Goal: Find specific page/section: Find specific page/section

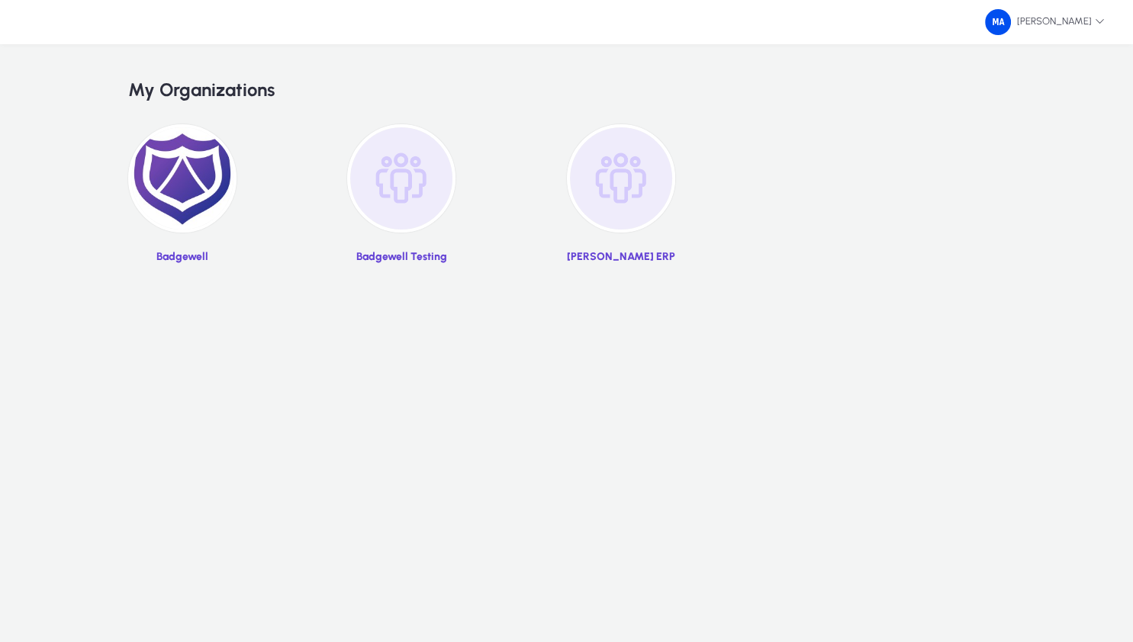
click at [609, 188] on img at bounding box center [621, 178] width 108 height 108
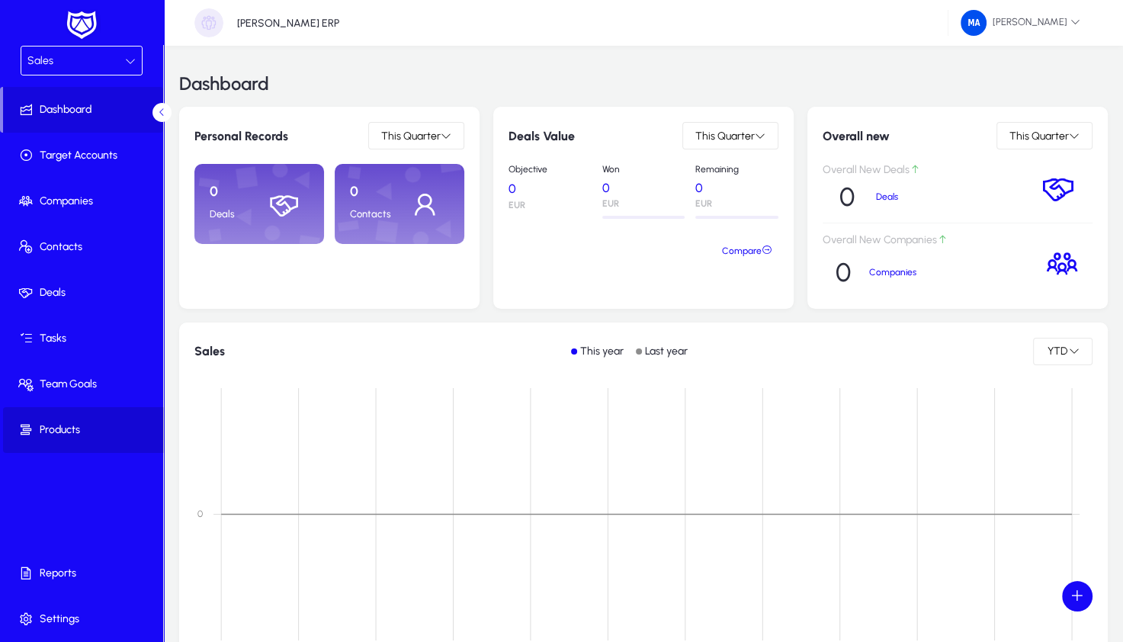
click at [63, 426] on span "Products" at bounding box center [84, 430] width 163 height 15
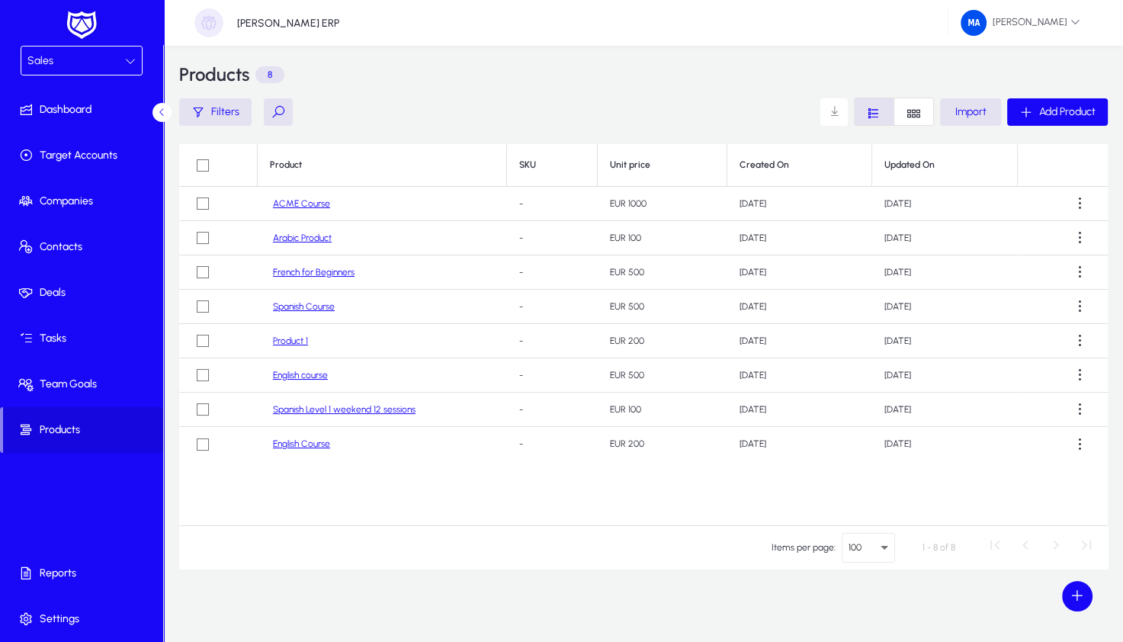
scroll to position [12, 0]
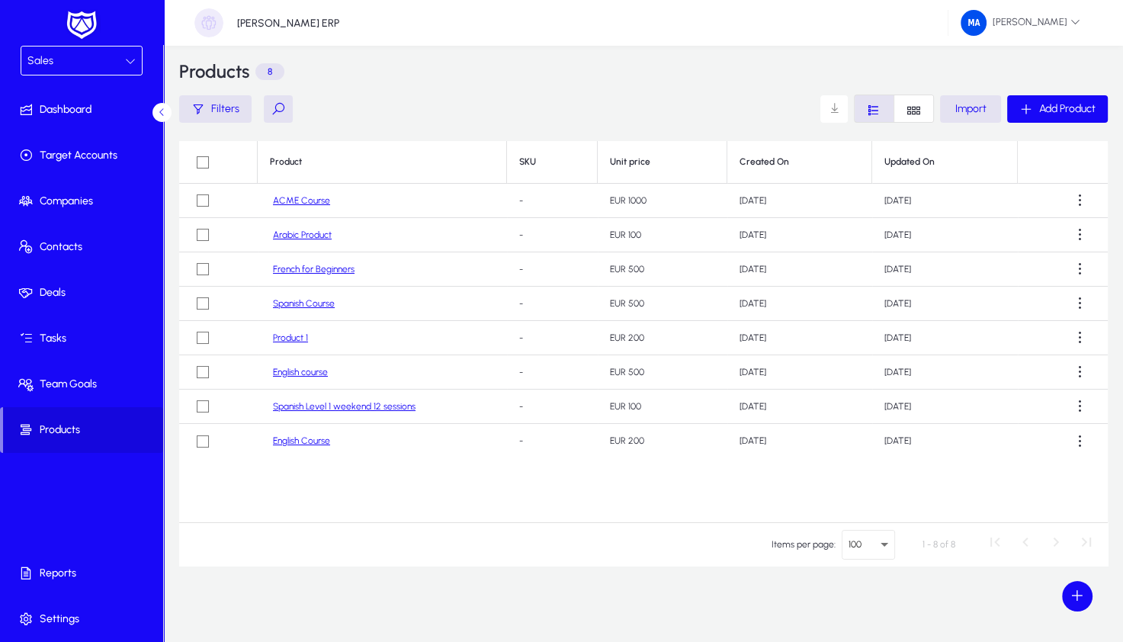
click at [303, 365] on td "English course" at bounding box center [382, 372] width 249 height 34
click at [305, 375] on link "English course" at bounding box center [300, 372] width 55 height 11
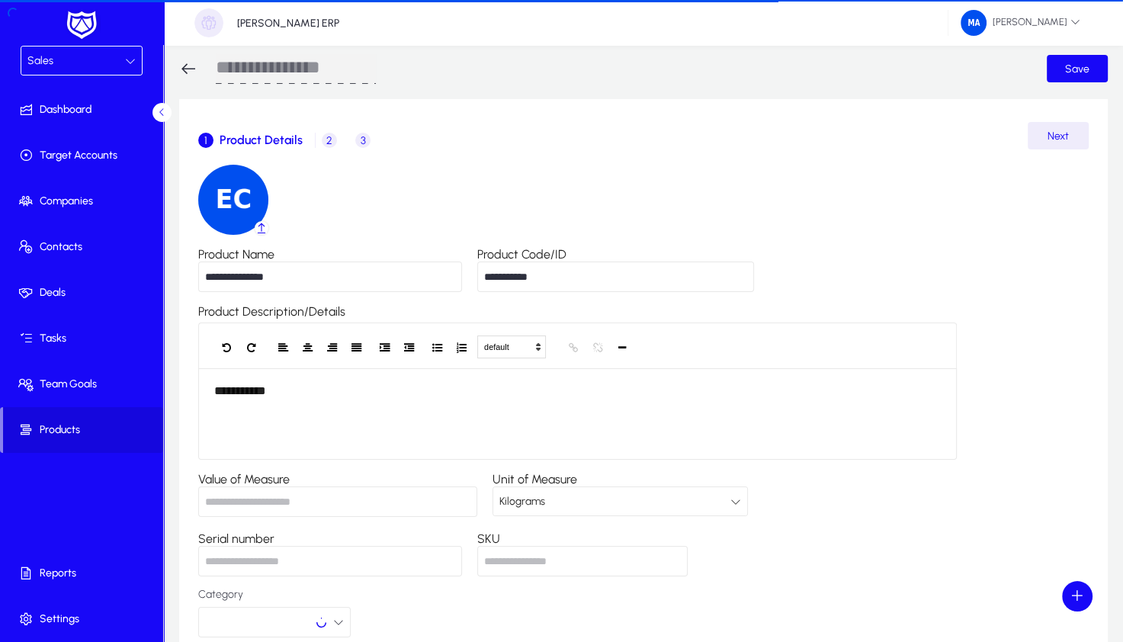
scroll to position [12, 0]
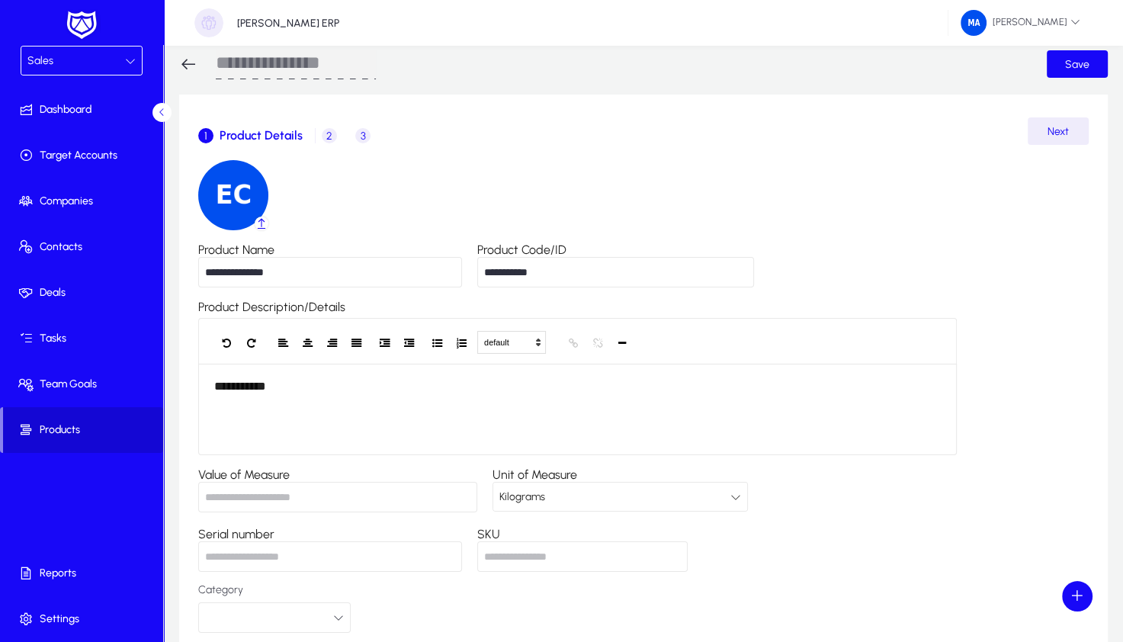
click at [76, 441] on span at bounding box center [83, 430] width 160 height 37
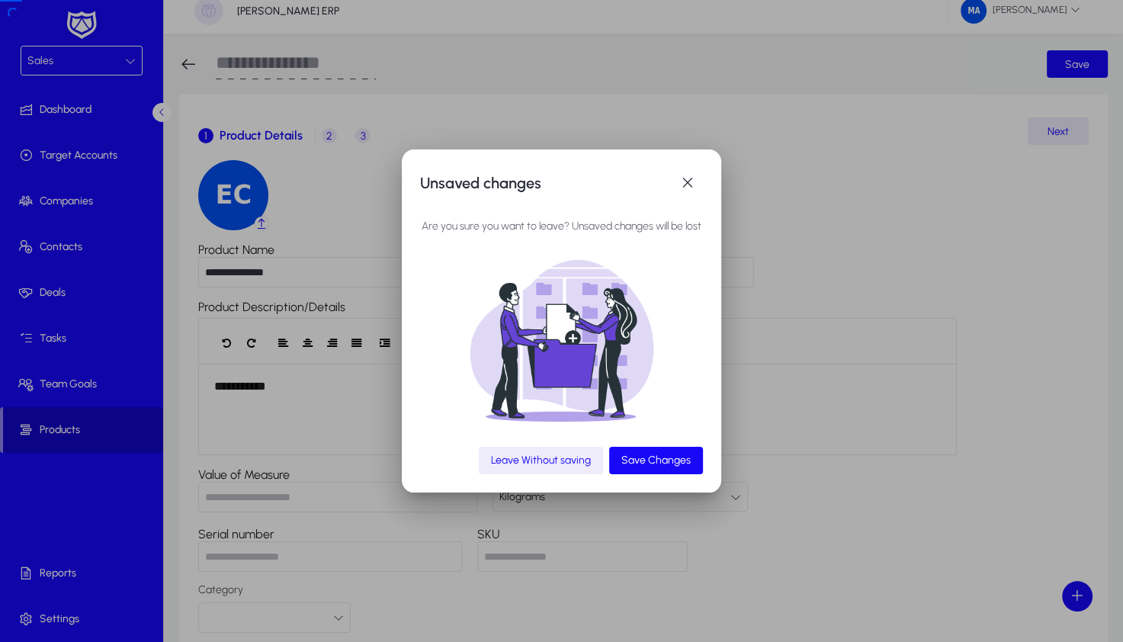
scroll to position [0, 0]
click at [542, 462] on span "Leave Without saving" at bounding box center [541, 460] width 100 height 13
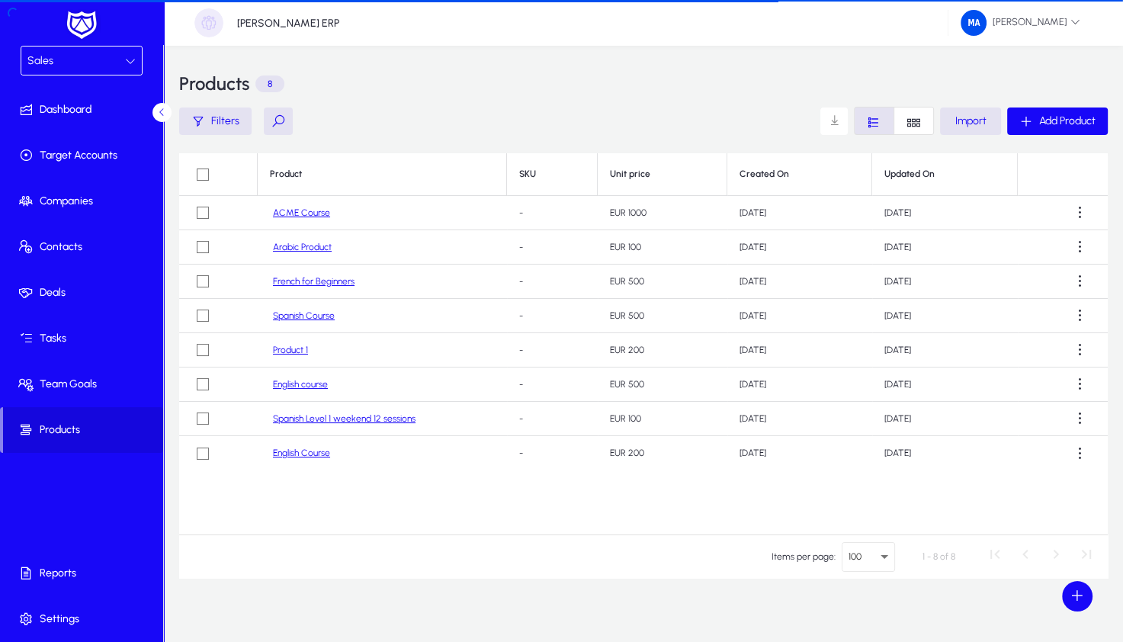
scroll to position [12, 0]
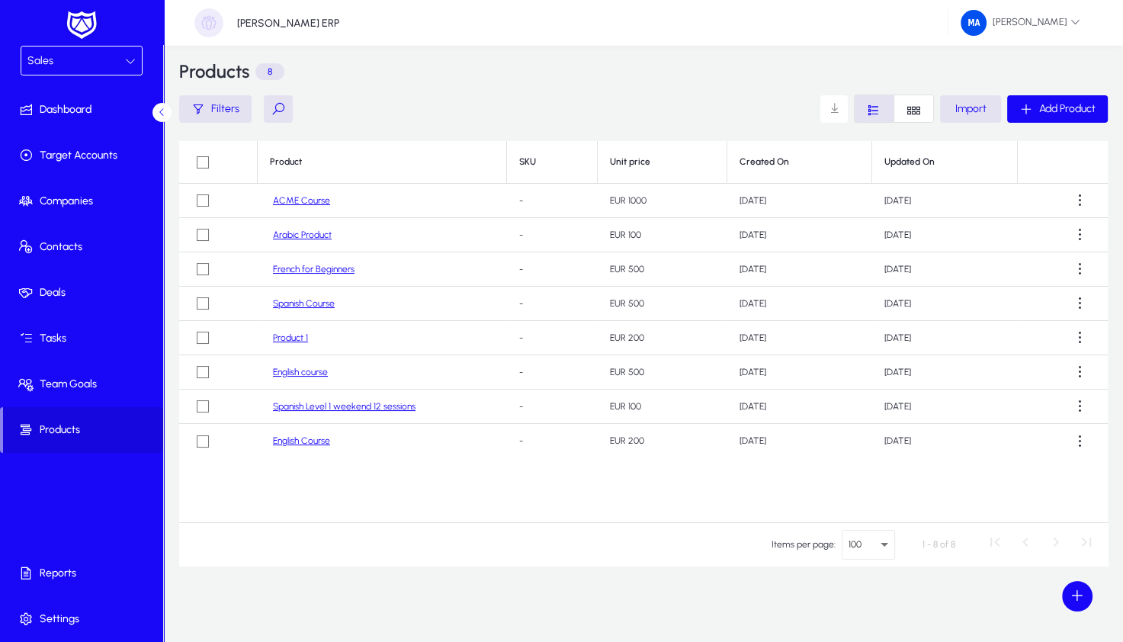
click at [68, 63] on div "Sales" at bounding box center [76, 61] width 98 height 20
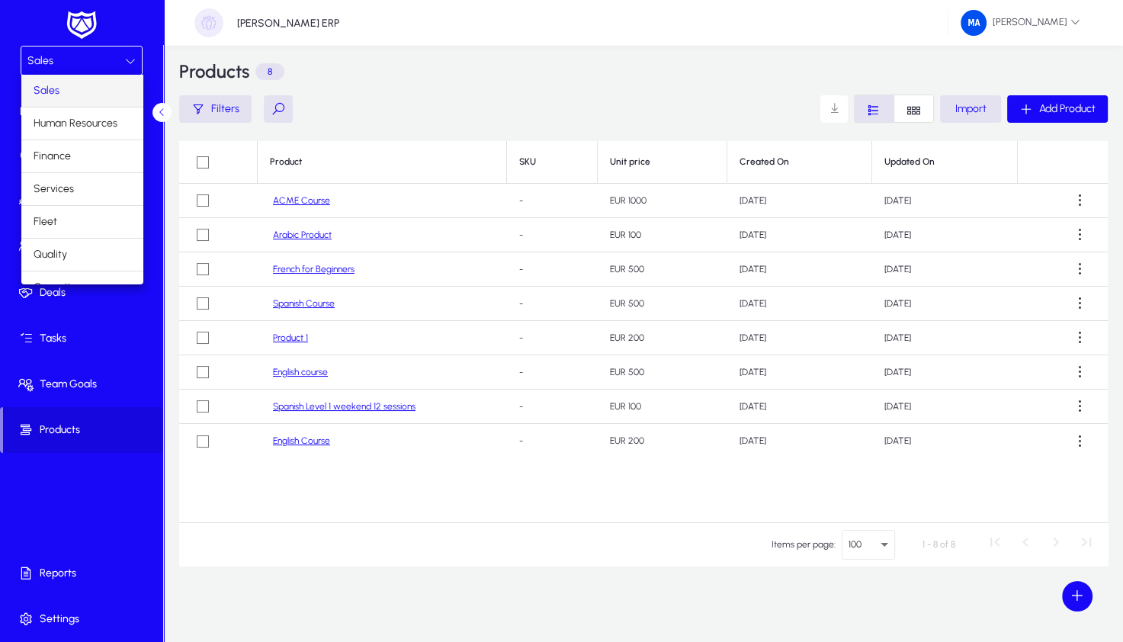
click at [404, 75] on div at bounding box center [561, 321] width 1123 height 642
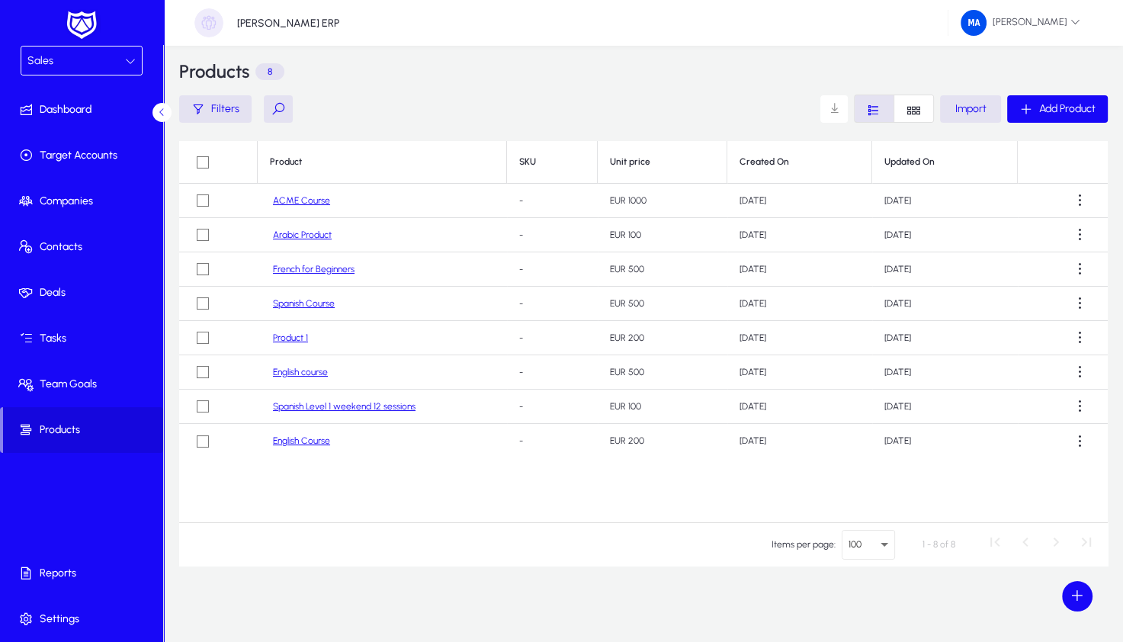
click at [73, 63] on div "Sales" at bounding box center [76, 61] width 98 height 20
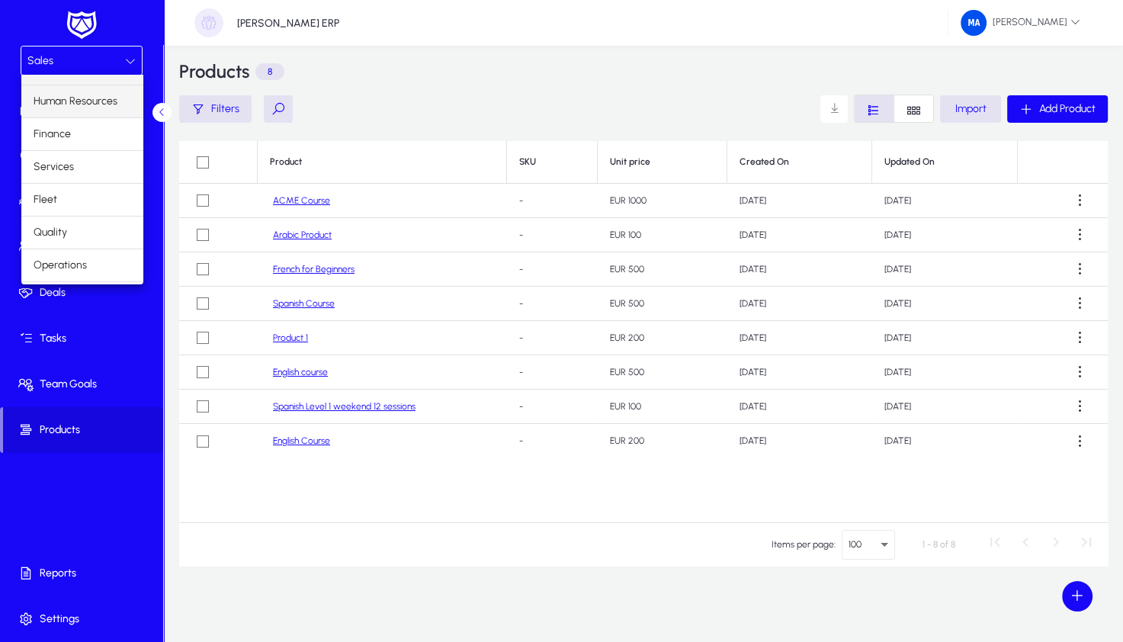
scroll to position [0, 0]
click at [79, 34] on div at bounding box center [561, 321] width 1123 height 642
click at [79, 34] on img at bounding box center [82, 25] width 38 height 32
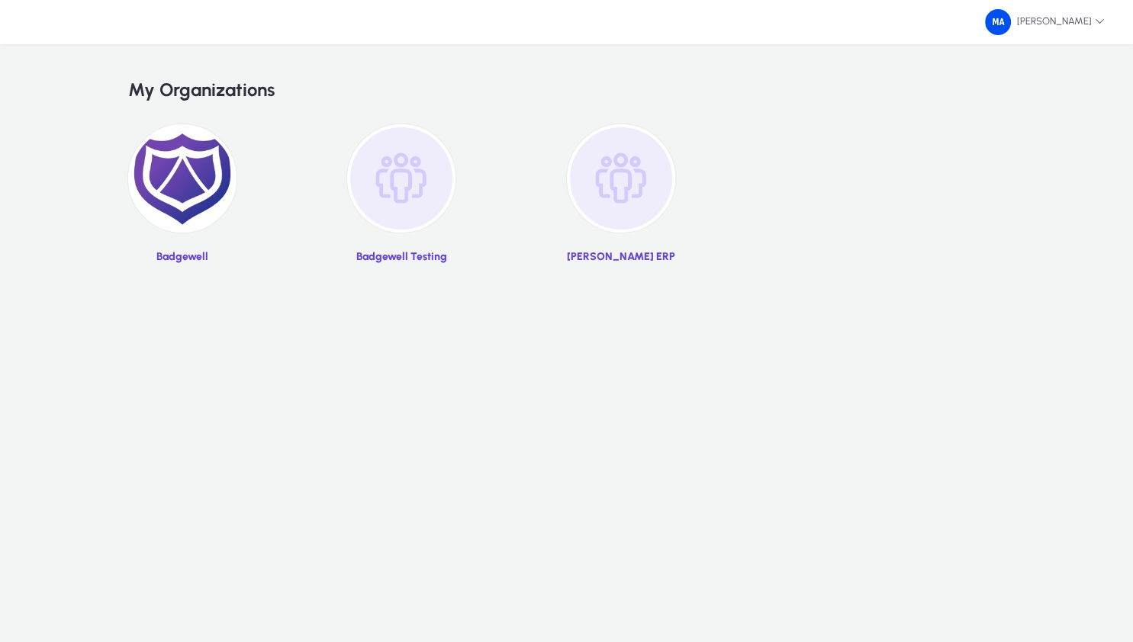
click at [395, 195] on img at bounding box center [401, 178] width 108 height 108
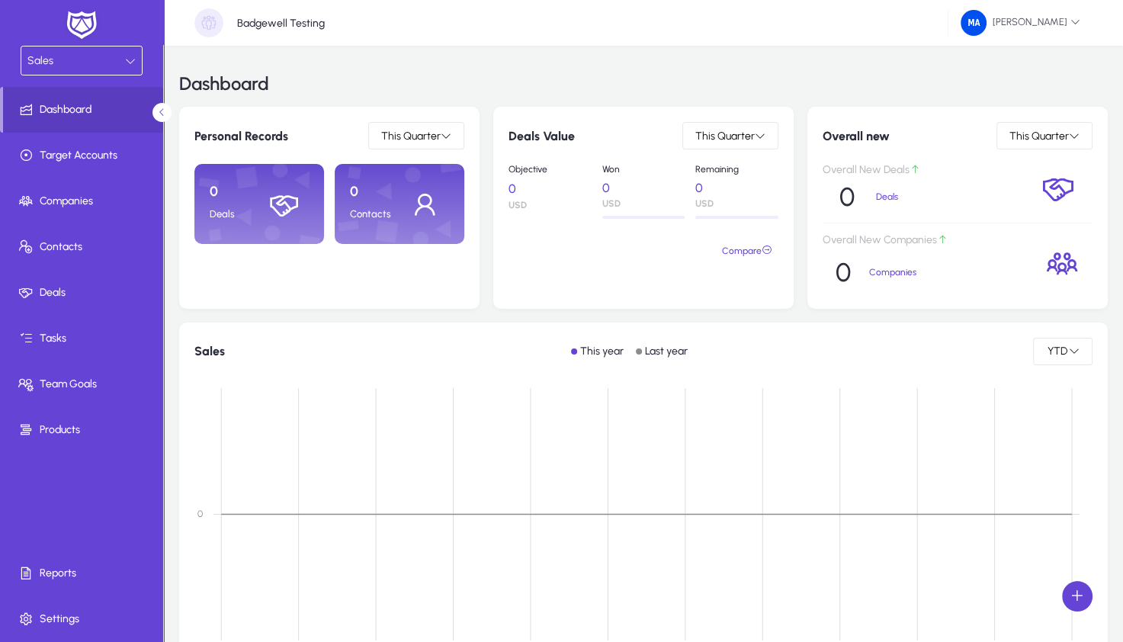
click at [70, 453] on div "Sales Dashboard Target Accounts Companies Contacts Deals Tasks Team Goals Produ…" at bounding box center [81, 321] width 163 height 642
click at [70, 448] on span at bounding box center [84, 430] width 163 height 46
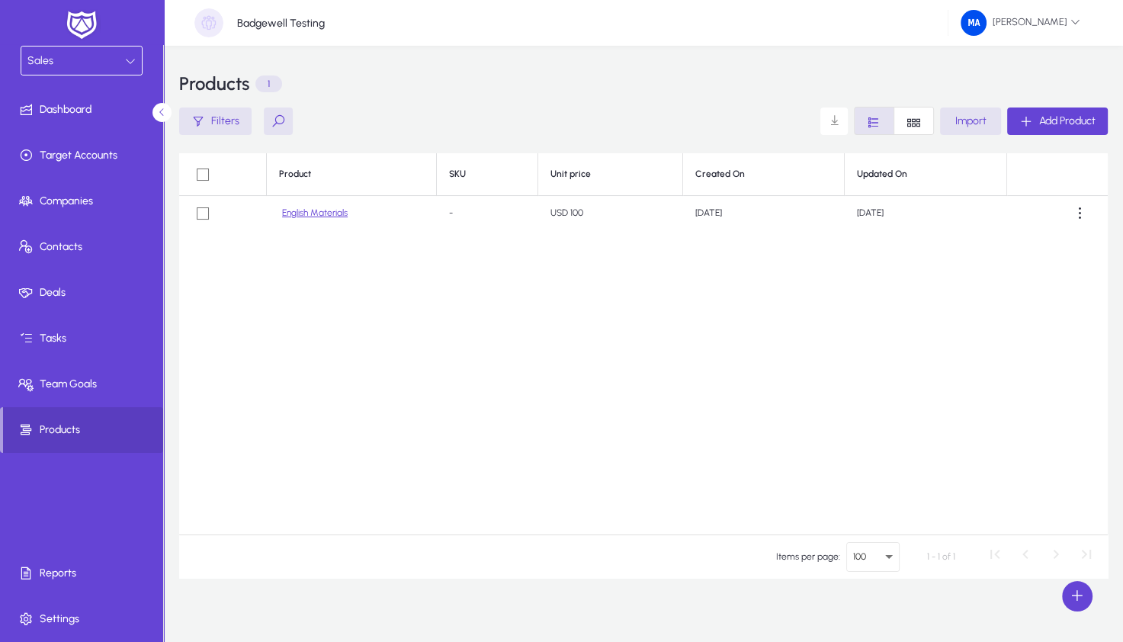
click at [92, 25] on img at bounding box center [82, 25] width 38 height 32
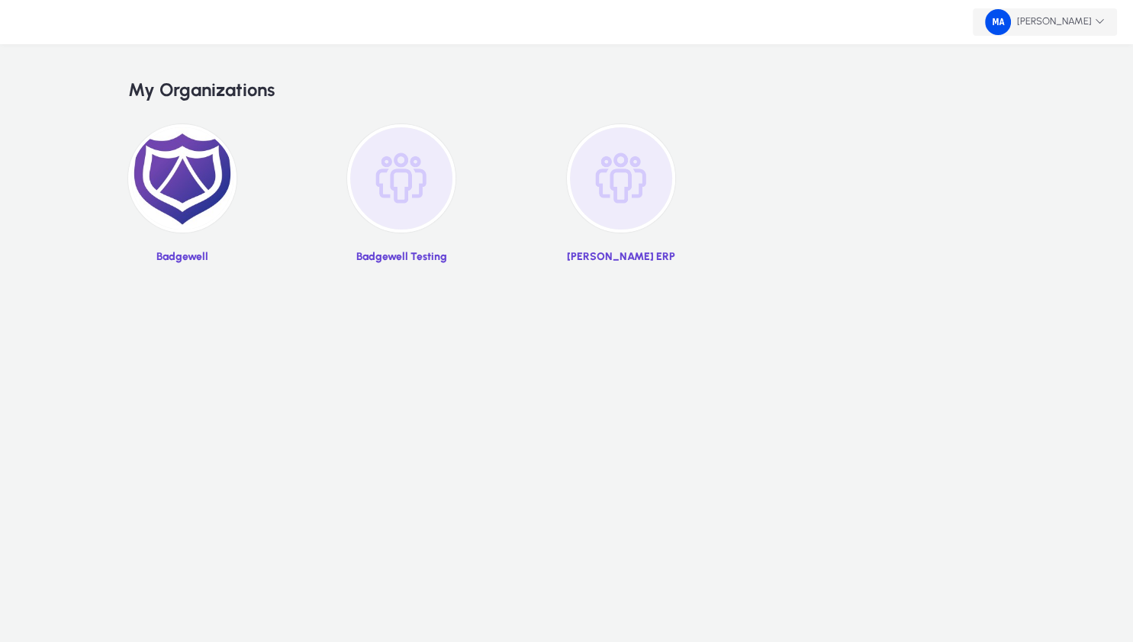
click at [1033, 21] on span "[PERSON_NAME]" at bounding box center [1045, 22] width 120 height 26
click at [1064, 66] on button "Logout" at bounding box center [1073, 58] width 85 height 32
click at [1064, 66] on body "Mohamed Aboelmagd My Organizations Badgewell Badgewell Testing GENNIE ERP Logout" at bounding box center [566, 321] width 1133 height 642
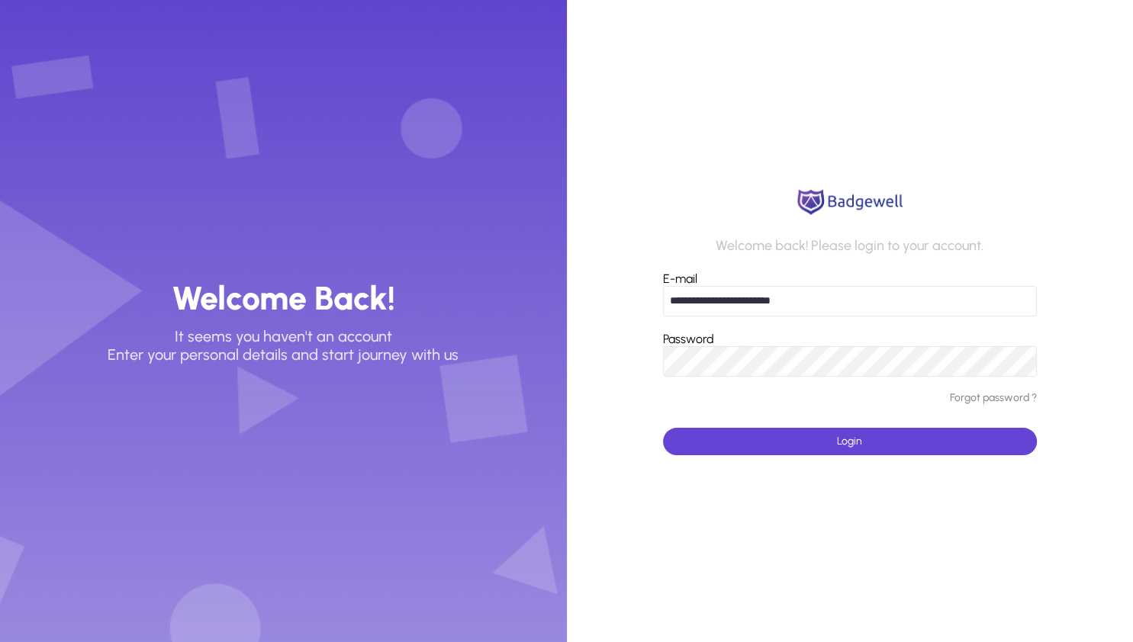
click at [775, 308] on input "**********" at bounding box center [850, 301] width 374 height 31
type input "**********"
click at [663, 428] on button "Login" at bounding box center [850, 441] width 374 height 27
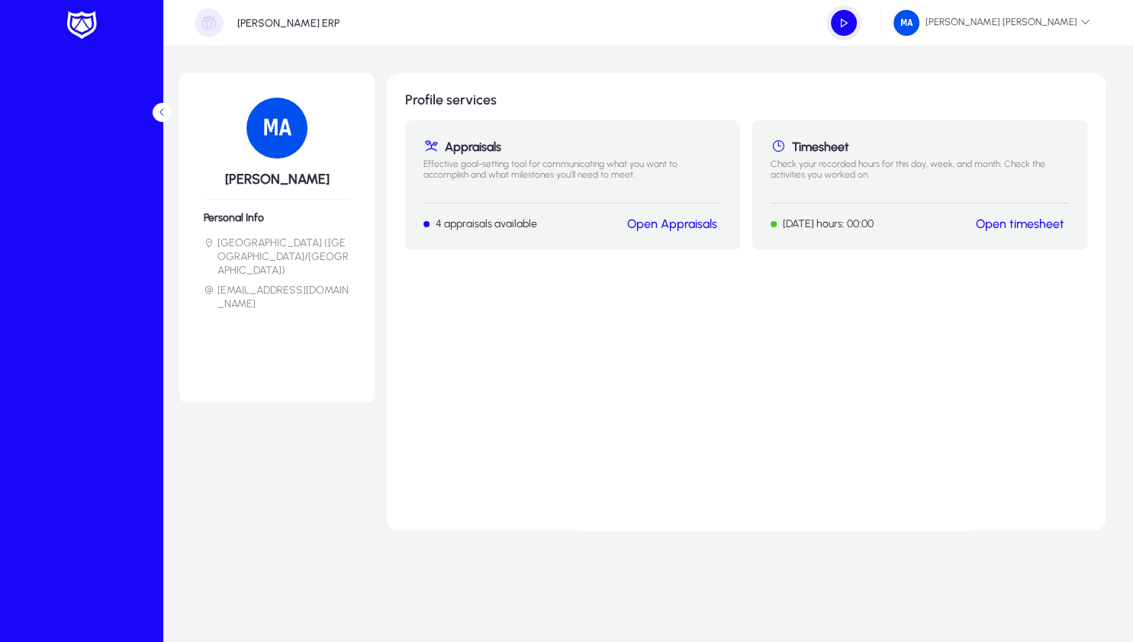
click at [92, 31] on img at bounding box center [82, 25] width 38 height 32
click at [1014, 31] on span "Mohamed Aboelmagd Awad" at bounding box center [991, 23] width 197 height 26
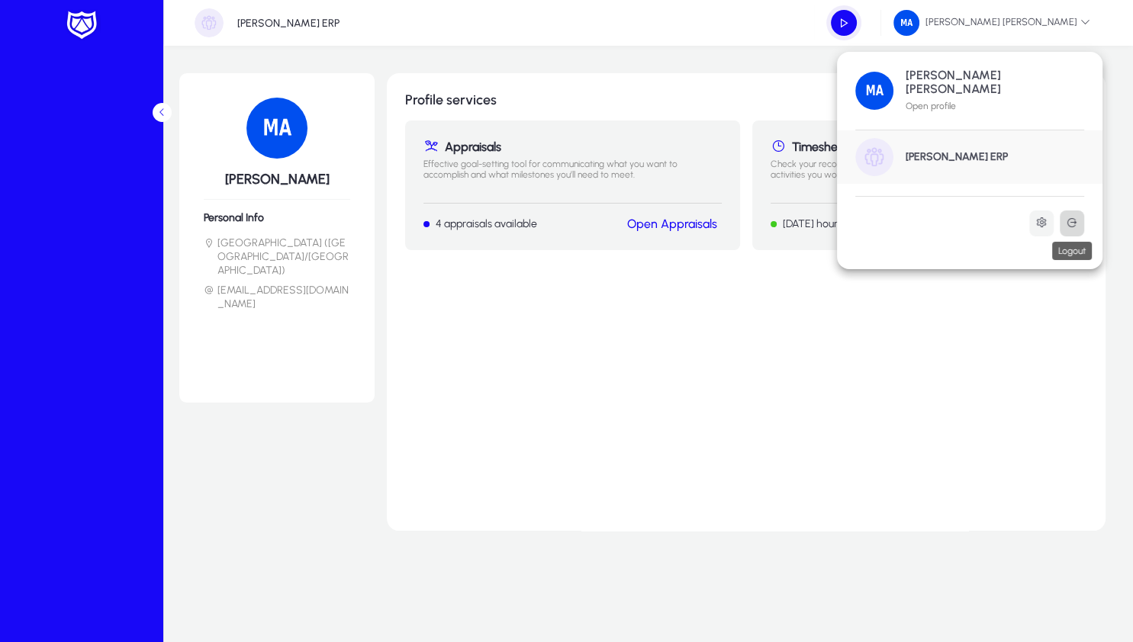
click at [1074, 233] on button at bounding box center [1071, 223] width 24 height 26
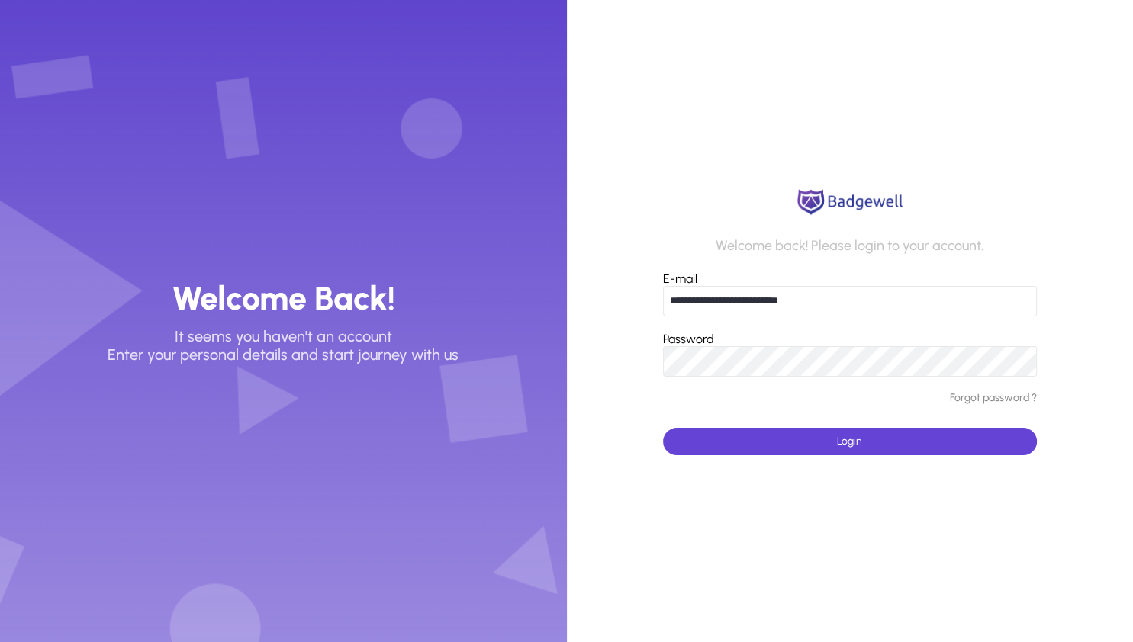
click at [872, 317] on form "**********" at bounding box center [850, 364] width 374 height 184
click at [869, 308] on input "**********" at bounding box center [850, 301] width 374 height 31
type input "**********"
click at [663, 428] on button "Login" at bounding box center [850, 441] width 374 height 27
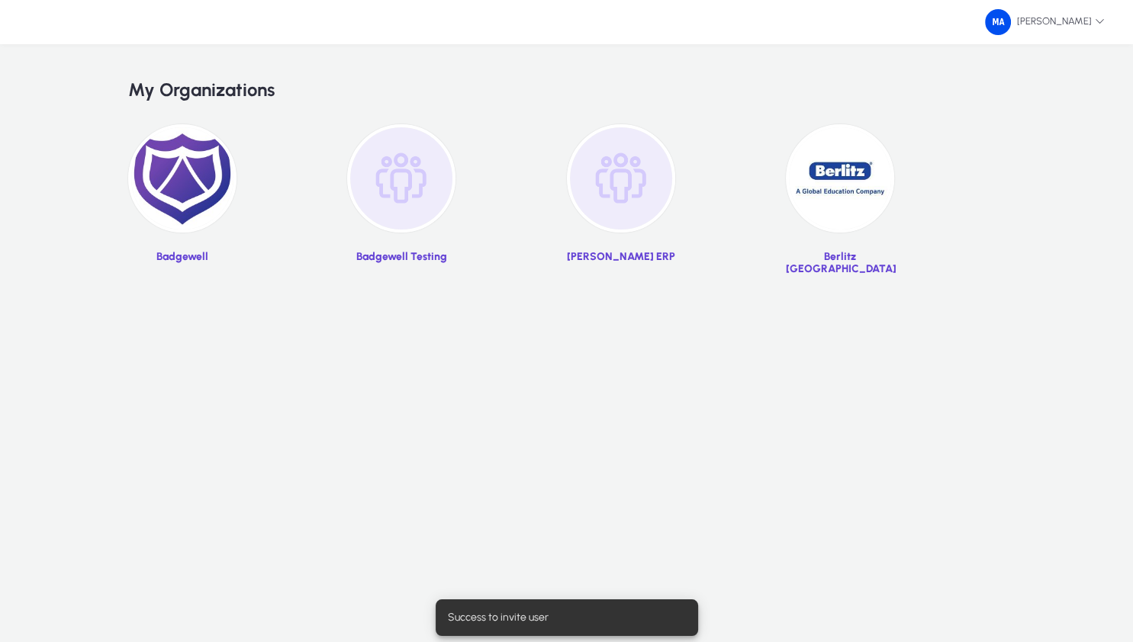
click at [848, 194] on img at bounding box center [840, 178] width 108 height 108
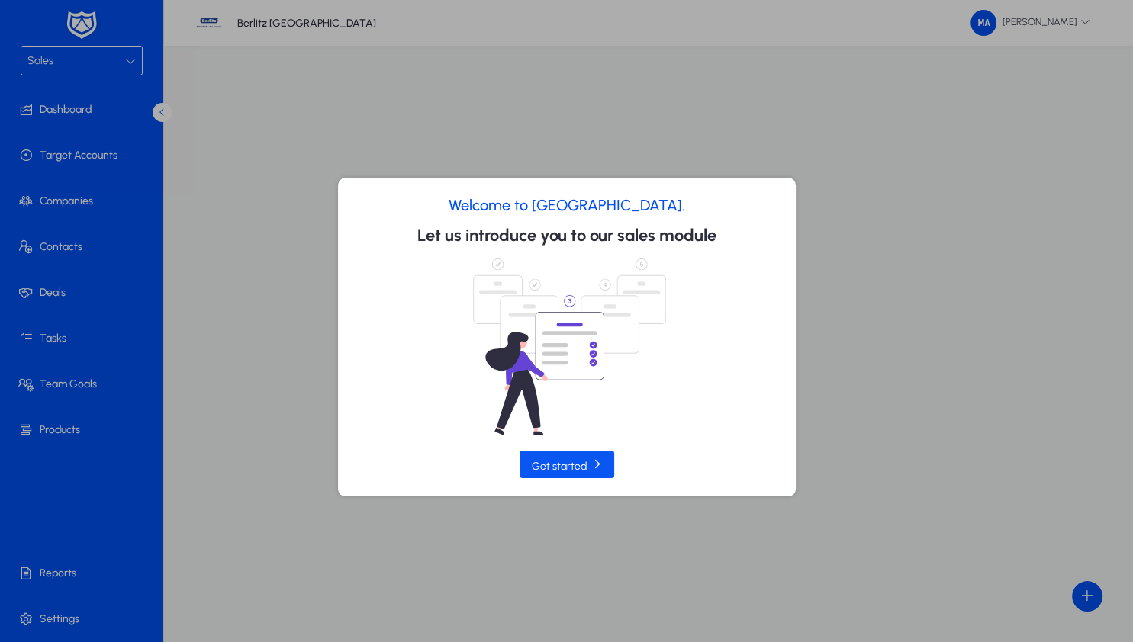
click at [583, 461] on span "Get started" at bounding box center [567, 465] width 70 height 16
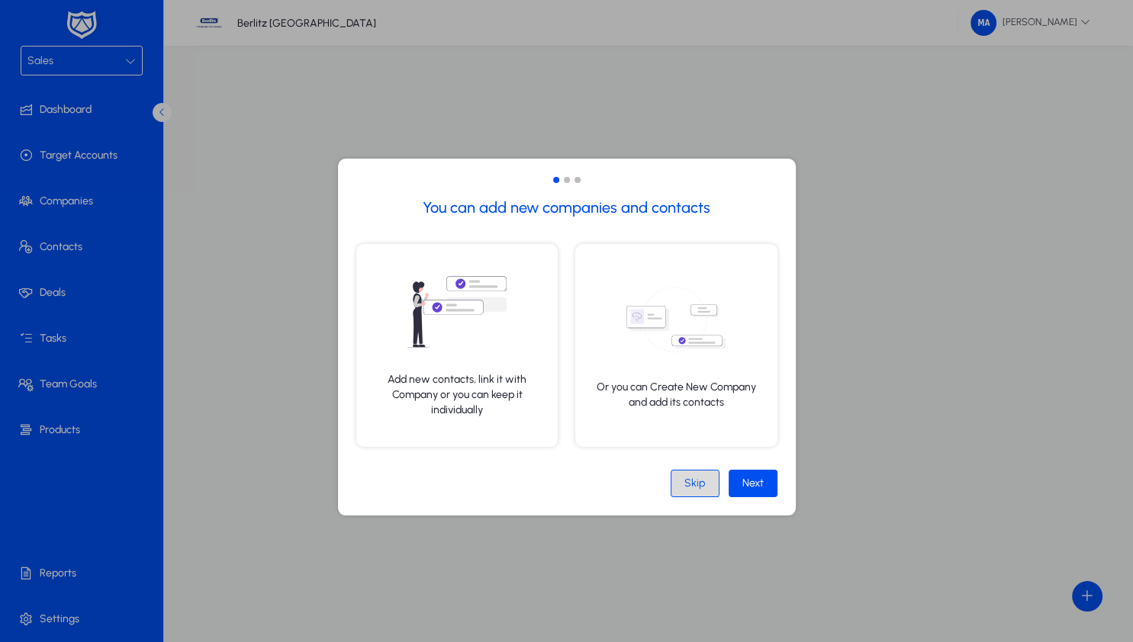
click at [692, 480] on div "Skip" at bounding box center [694, 483] width 21 height 13
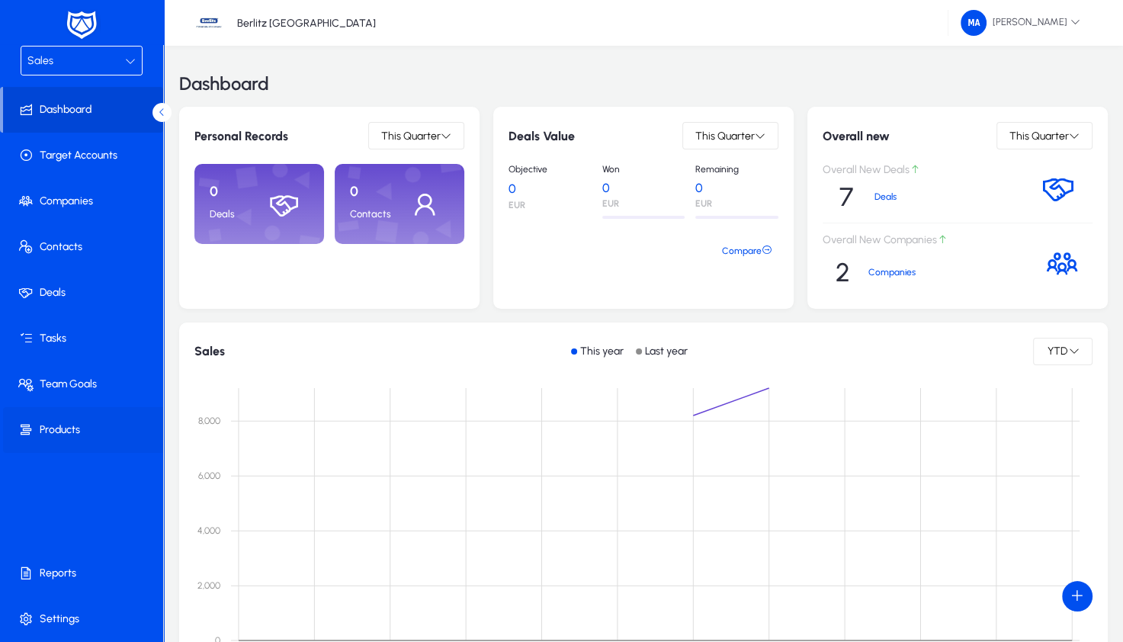
click at [107, 439] on span at bounding box center [84, 430] width 163 height 37
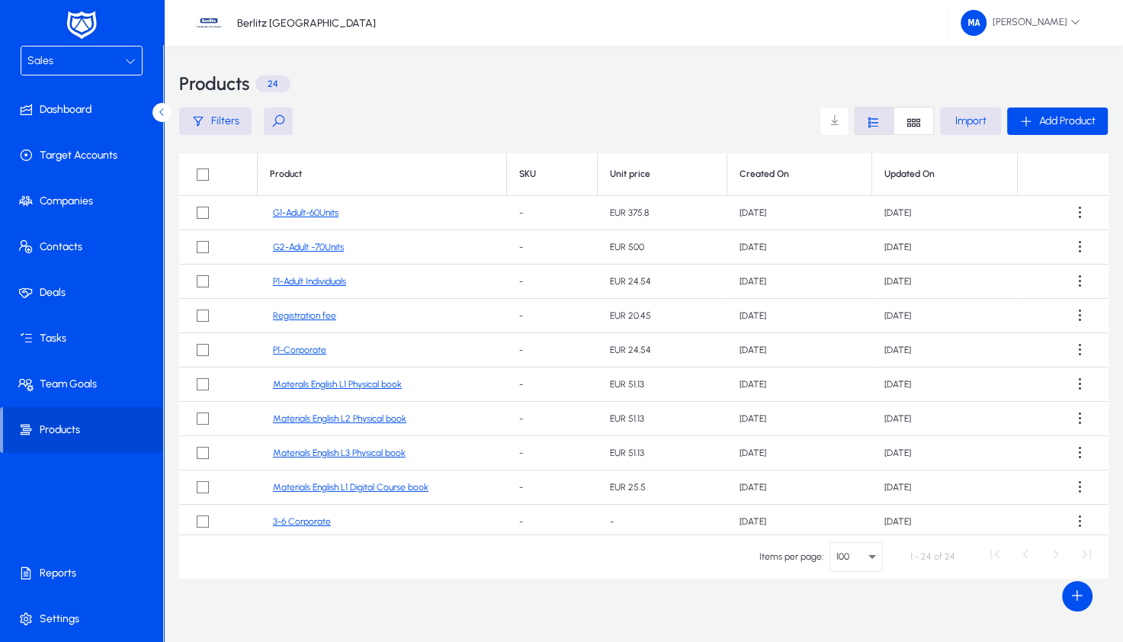
click at [475, 327] on td "Registration fee" at bounding box center [382, 316] width 249 height 34
click at [287, 451] on link "Materials English L3 Physical book" at bounding box center [339, 453] width 133 height 11
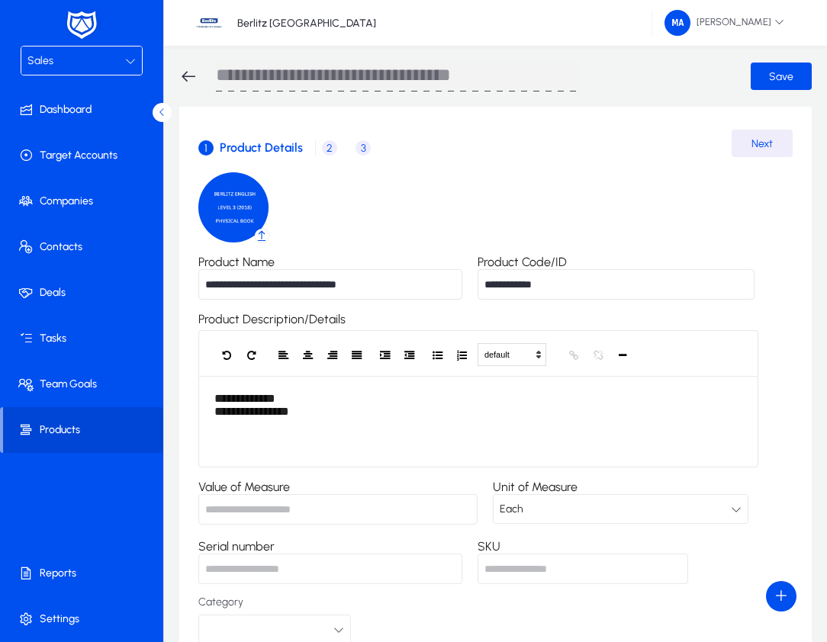
click at [186, 75] on icon at bounding box center [188, 76] width 18 height 18
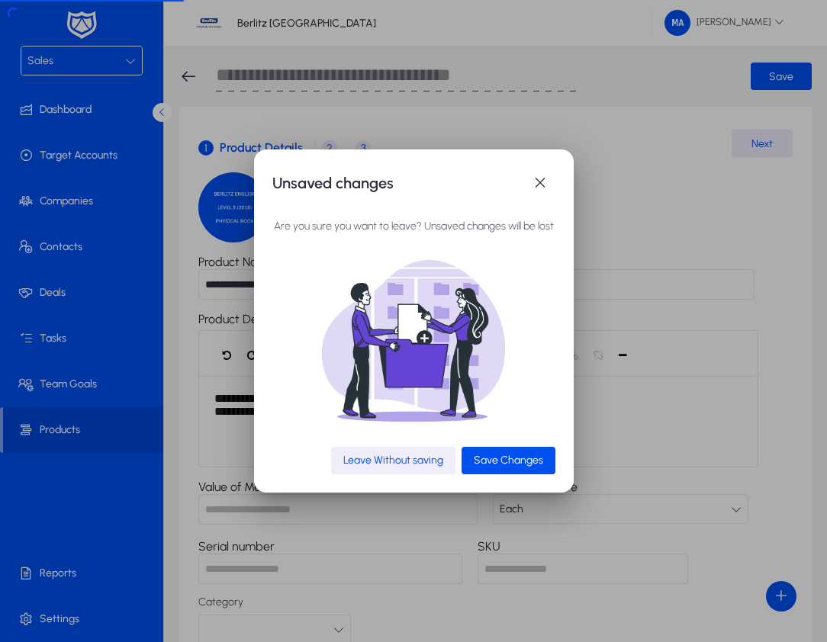
click at [360, 461] on span "Leave Without saving" at bounding box center [393, 460] width 100 height 13
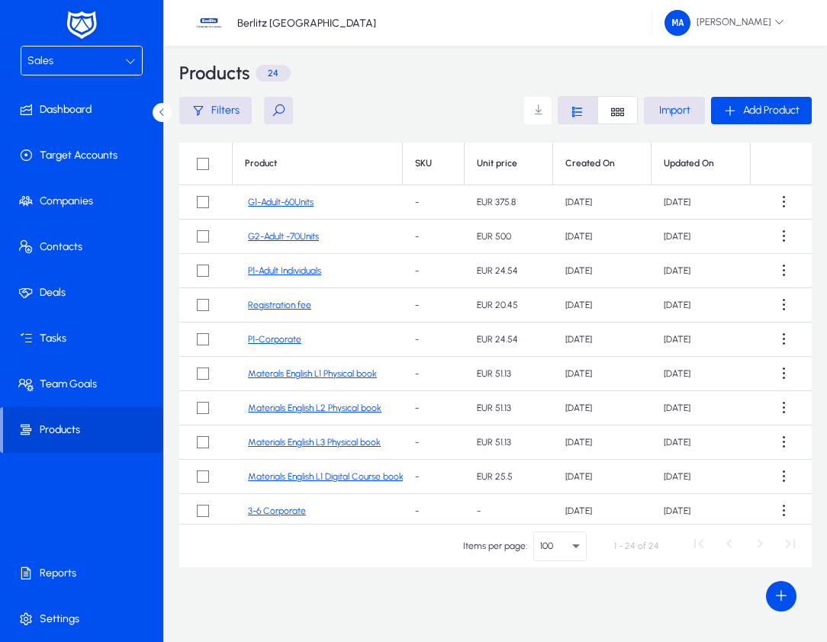
scroll to position [12, 0]
